Goal: Task Accomplishment & Management: Use online tool/utility

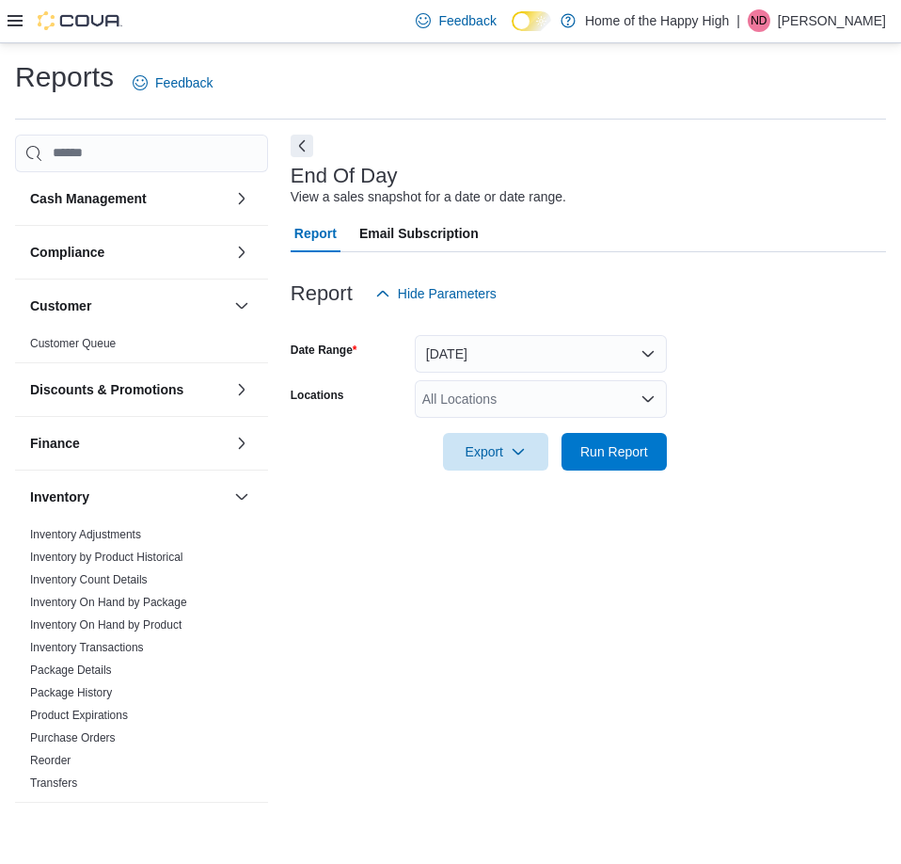
click at [510, 393] on div "All Locations" at bounding box center [541, 399] width 252 height 38
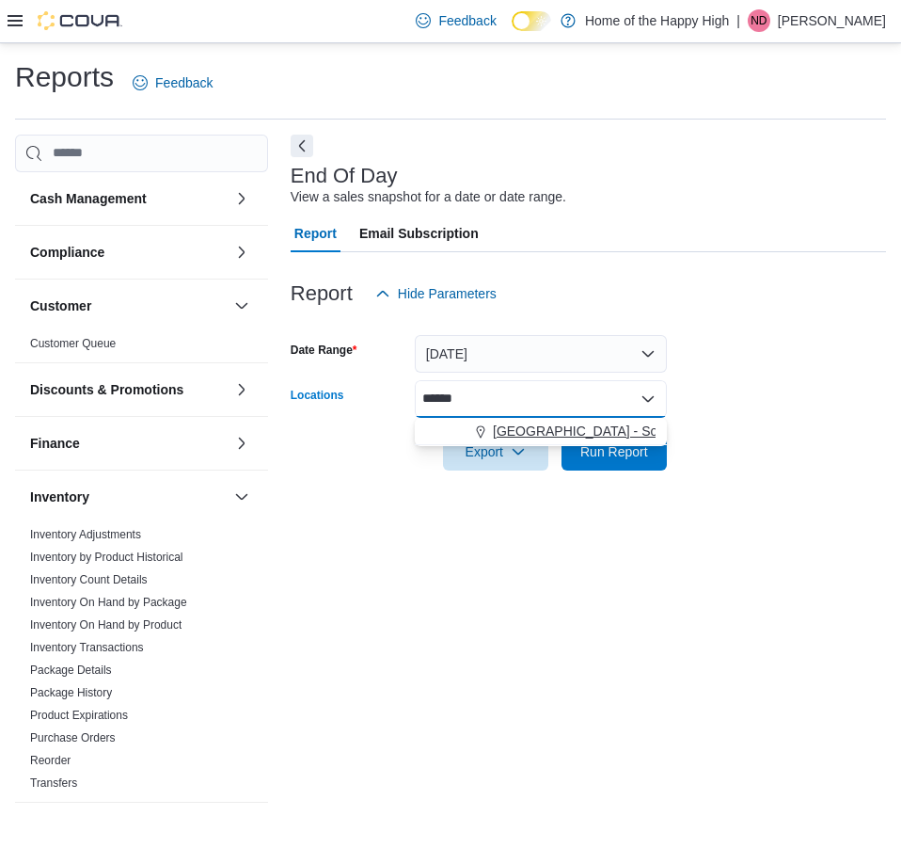
type input "******"
click at [517, 425] on span "[GEOGRAPHIC_DATA] - Southglen - Fire & Flower" at bounding box center [642, 430] width 298 height 19
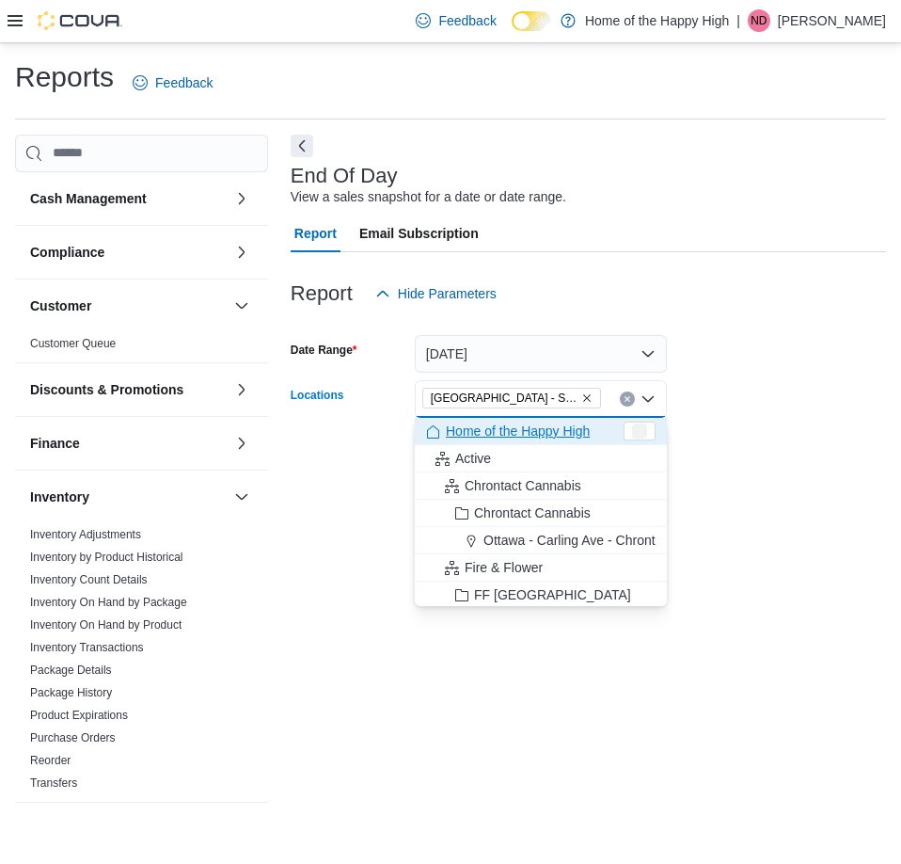
click at [670, 238] on div "Report Email Subscription" at bounding box center [589, 233] width 596 height 38
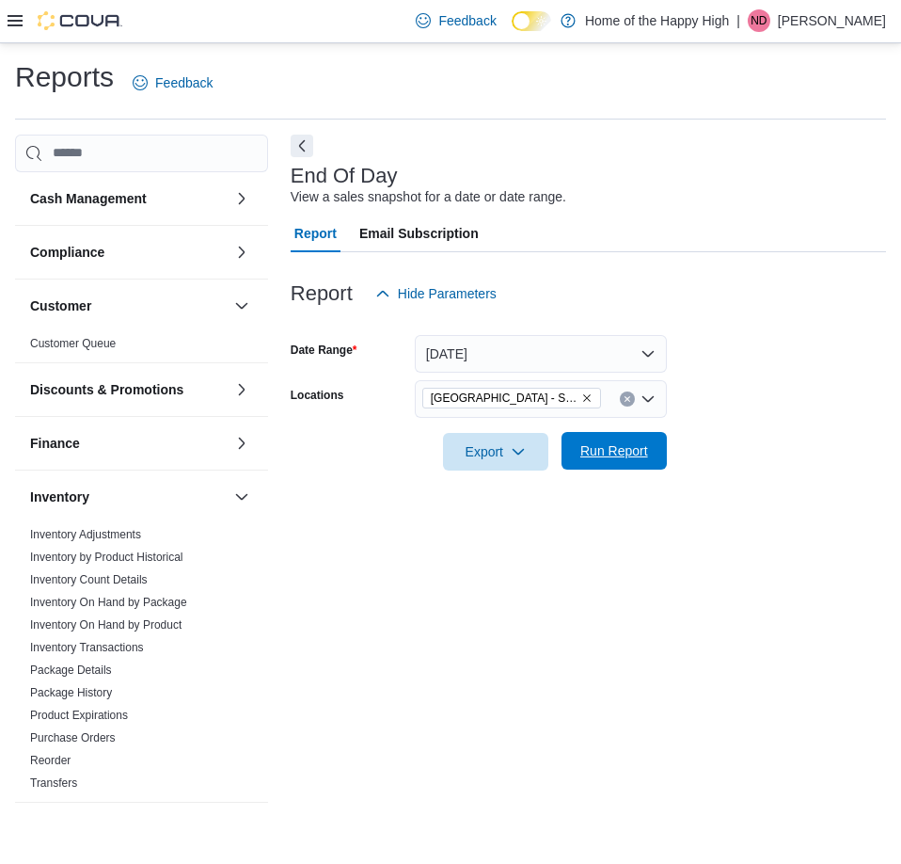
click at [614, 463] on span "Run Report" at bounding box center [614, 451] width 83 height 38
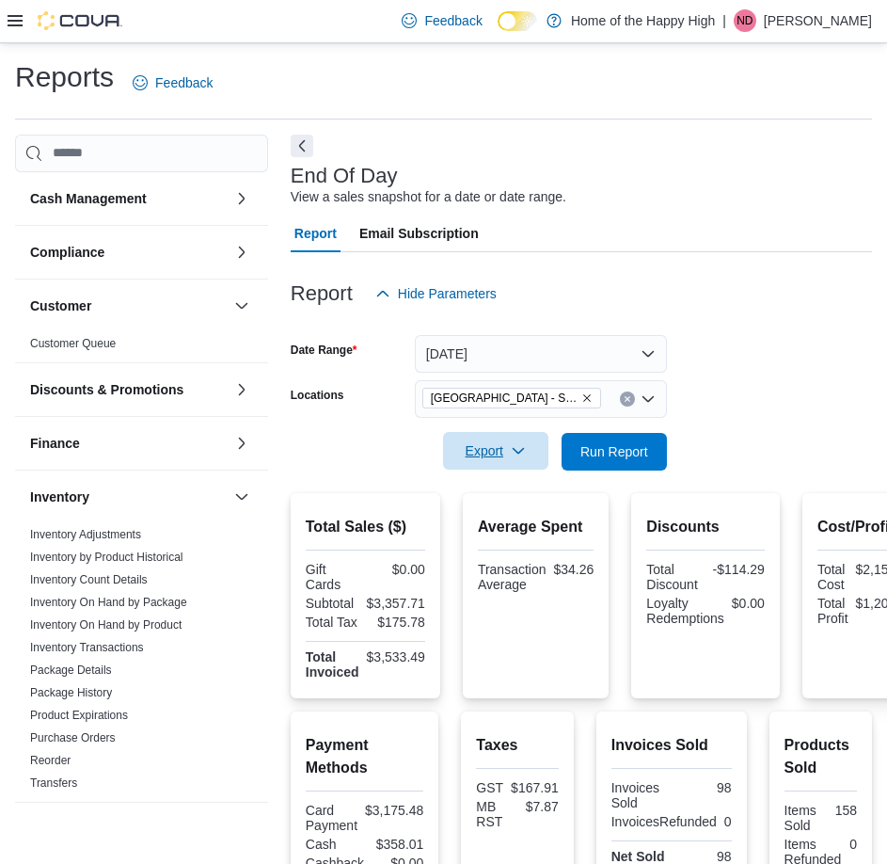
click at [507, 447] on span "Export" at bounding box center [495, 451] width 83 height 38
click at [513, 523] on span "Export to Pdf" at bounding box center [498, 526] width 85 height 15
